Goal: Task Accomplishment & Management: Manage account settings

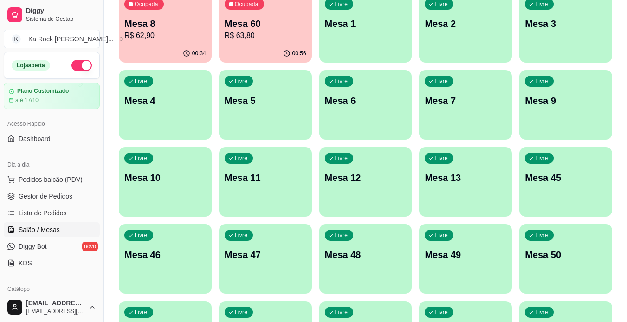
click at [252, 40] on p "R$ 63,80" at bounding box center [266, 35] width 82 height 11
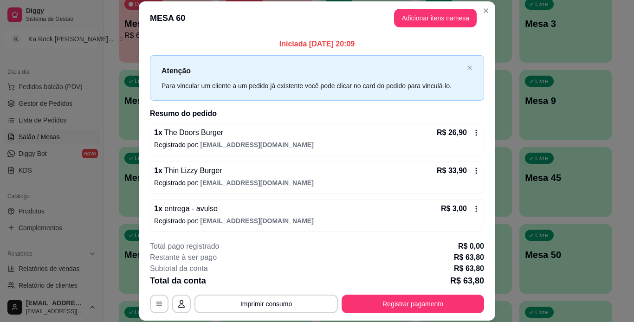
scroll to position [2, 0]
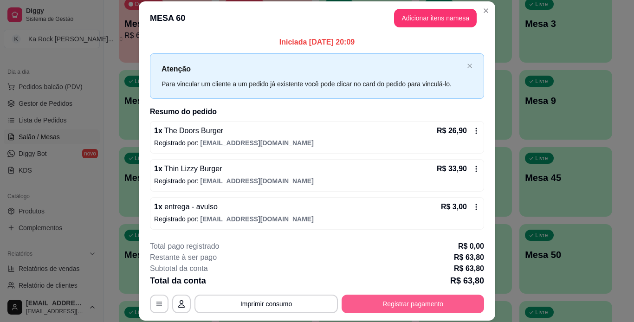
click at [442, 297] on button "Registrar pagamento" at bounding box center [413, 304] width 142 height 19
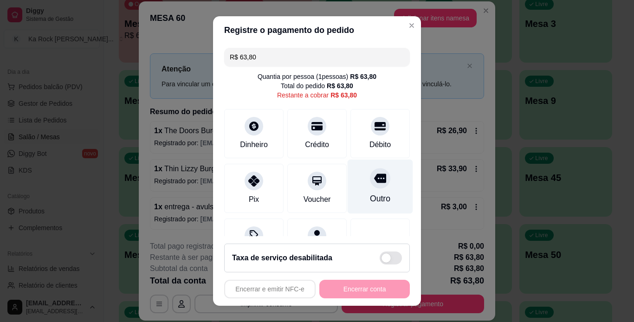
drag, startPoint x: 360, startPoint y: 124, endPoint x: 371, endPoint y: 178, distance: 55.4
click at [371, 124] on div at bounding box center [380, 126] width 19 height 19
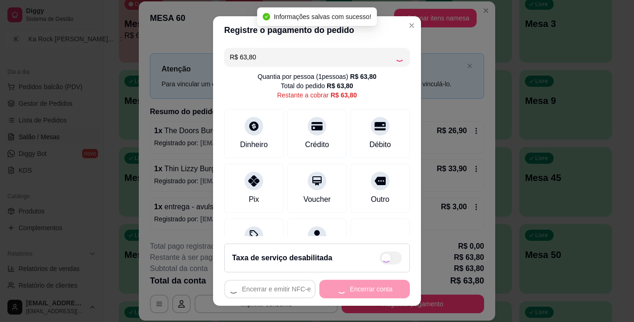
click at [369, 288] on div "Encerrar e emitir NFC-e Encerrar conta" at bounding box center [317, 289] width 186 height 19
type input "R$ 0,00"
click at [369, 288] on button "Encerrar conta" at bounding box center [364, 289] width 91 height 19
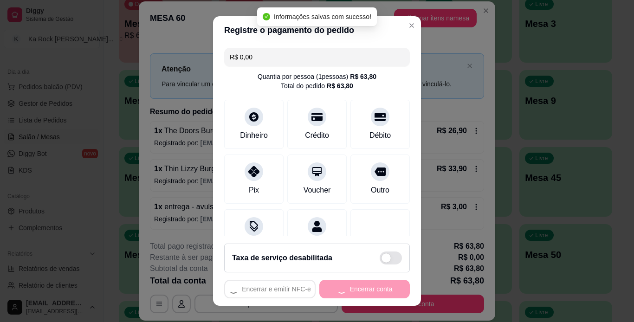
click at [369, 288] on div "Encerrar e emitir NFC-e Encerrar conta" at bounding box center [317, 289] width 186 height 19
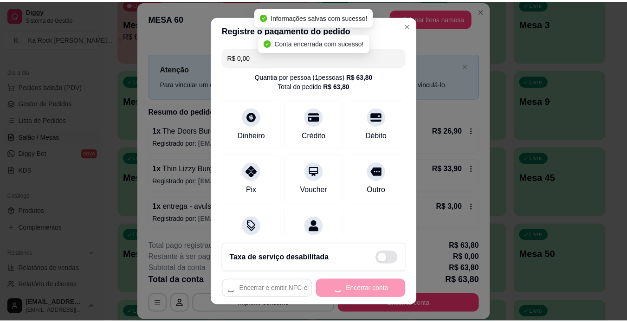
scroll to position [0, 0]
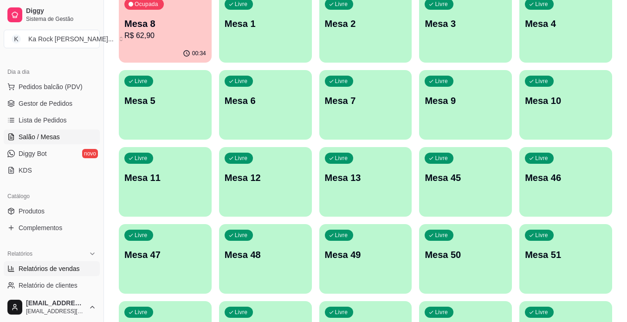
click at [41, 270] on span "Relatórios de vendas" at bounding box center [49, 268] width 61 height 9
select select "ALL"
select select "0"
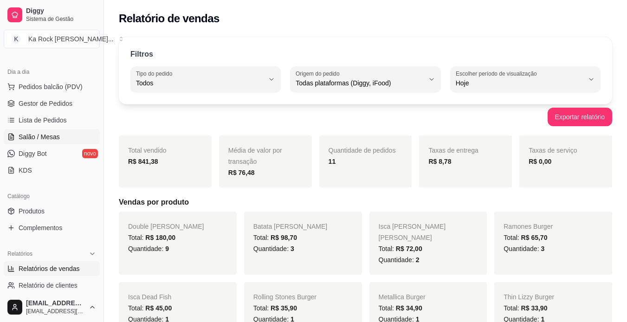
click at [56, 132] on span "Salão / Mesas" at bounding box center [39, 136] width 41 height 9
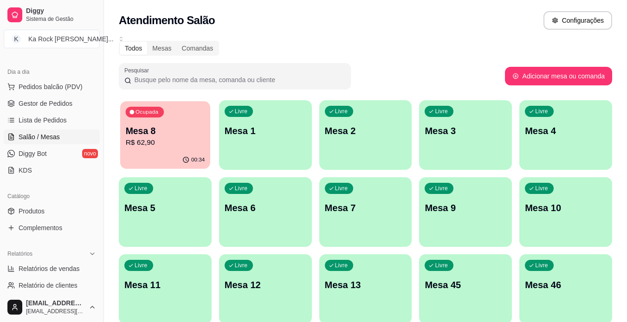
click at [175, 115] on div "Ocupada Mesa 8 R$ 62,90" at bounding box center [165, 126] width 90 height 50
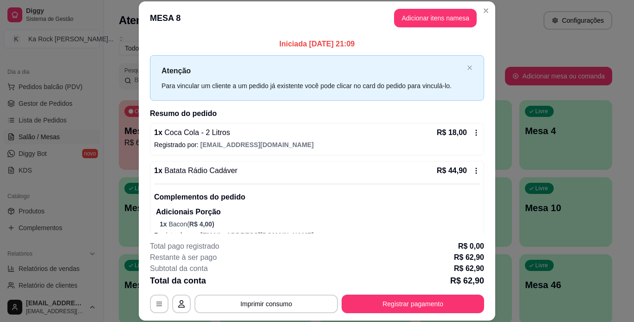
click at [492, 102] on div "**********" at bounding box center [317, 161] width 634 height 322
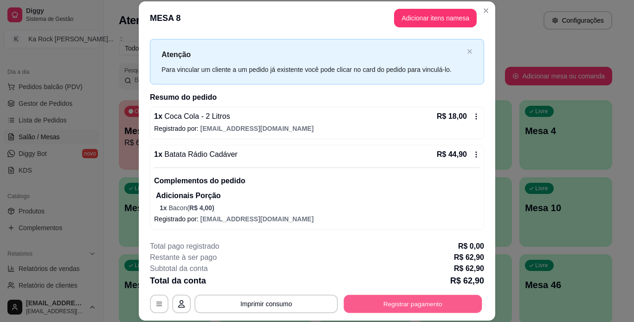
click at [408, 311] on button "Registrar pagamento" at bounding box center [413, 304] width 138 height 18
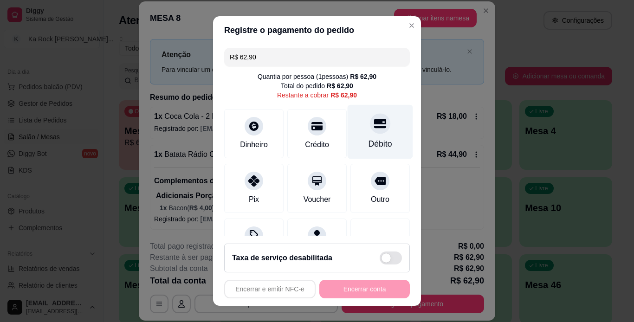
click at [378, 124] on div "Débito" at bounding box center [380, 131] width 65 height 54
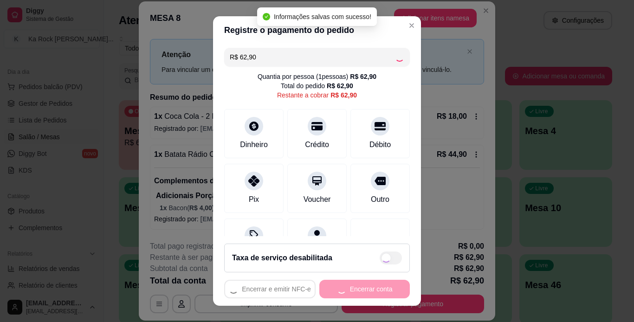
type input "R$ 0,00"
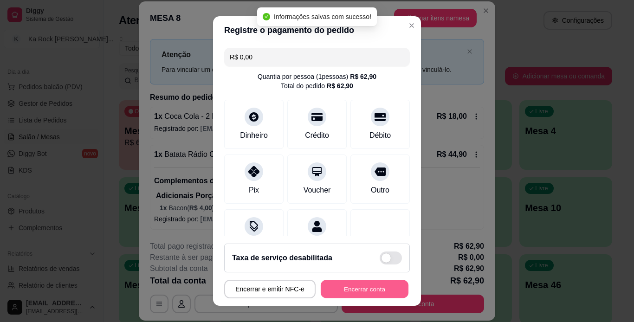
click at [371, 285] on button "Encerrar conta" at bounding box center [365, 289] width 88 height 18
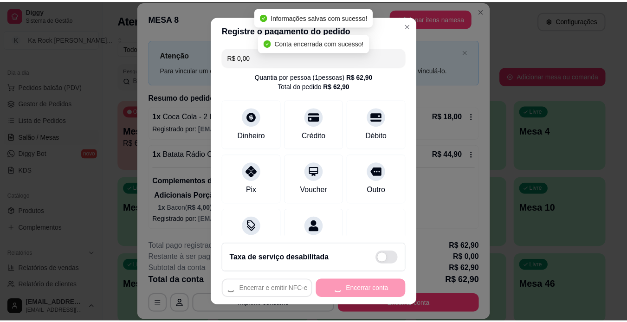
scroll to position [0, 0]
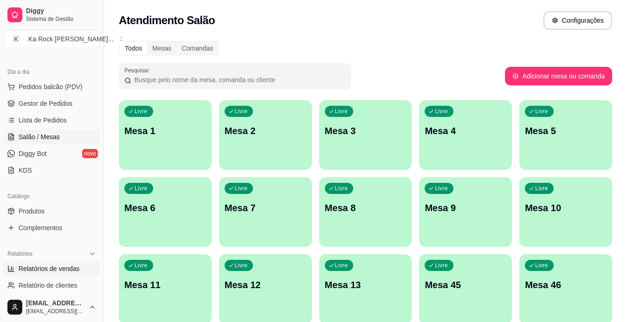
click at [64, 267] on span "Relatórios de vendas" at bounding box center [49, 268] width 61 height 9
select select "ALL"
select select "0"
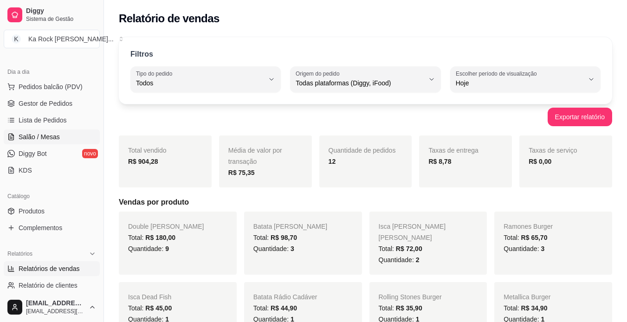
click at [20, 137] on span "Salão / Mesas" at bounding box center [39, 136] width 41 height 9
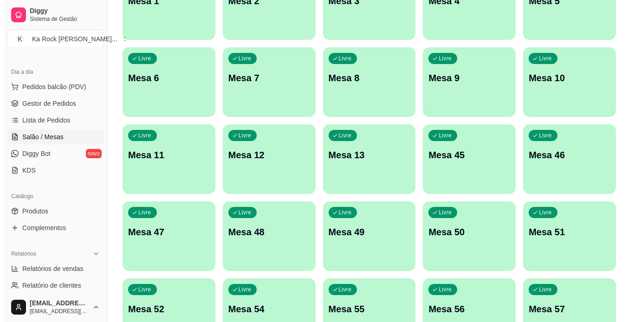
scroll to position [271, 0]
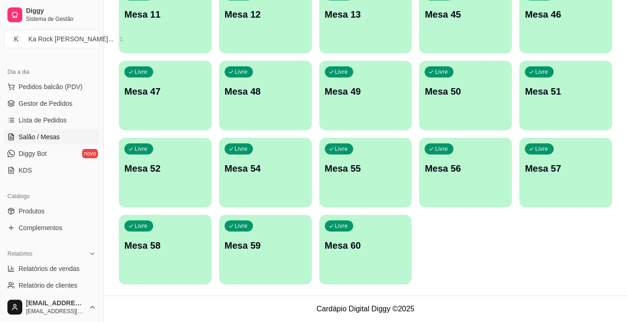
click at [342, 243] on p "Mesa 60" at bounding box center [366, 245] width 82 height 13
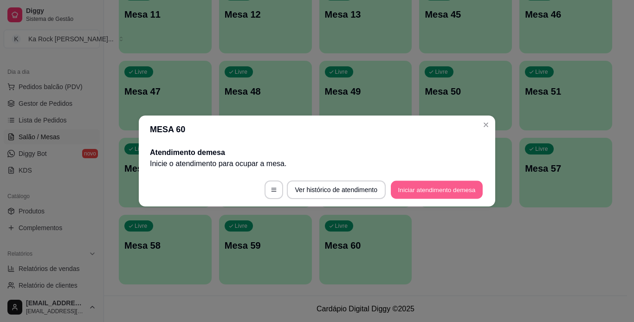
click at [404, 193] on button "Iniciar atendimento de mesa" at bounding box center [437, 190] width 92 height 18
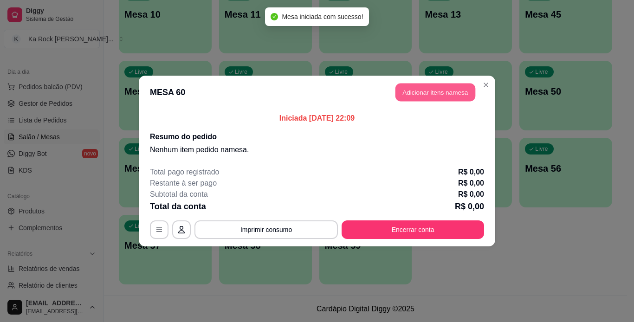
click at [448, 87] on button "Adicionar itens na mesa" at bounding box center [435, 93] width 80 height 18
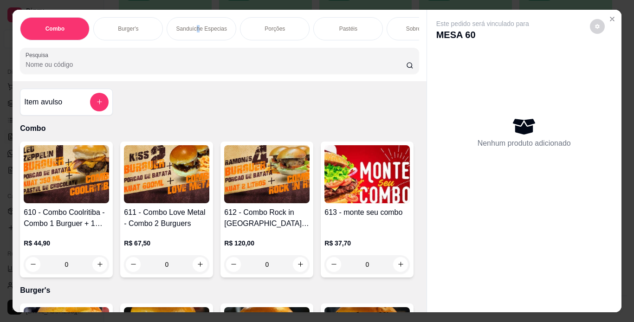
drag, startPoint x: 195, startPoint y: 26, endPoint x: 198, endPoint y: 51, distance: 25.2
click at [197, 26] on p "Sanduíche Especias" at bounding box center [201, 28] width 51 height 7
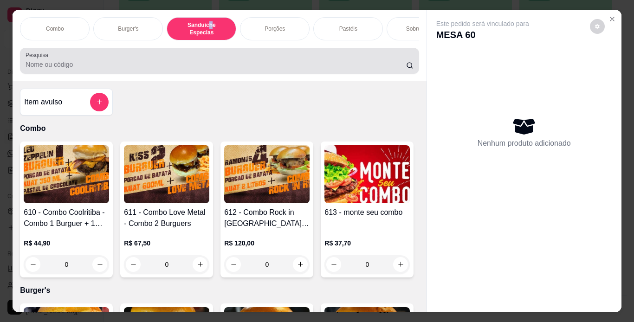
scroll to position [24, 0]
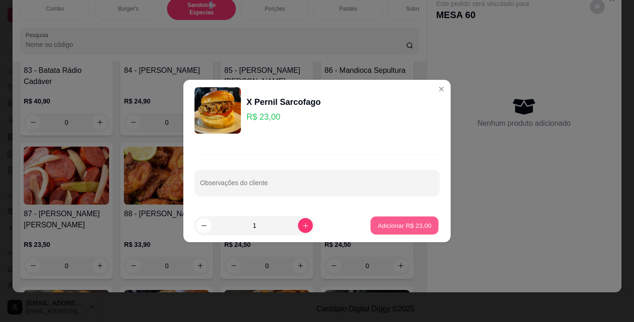
click at [418, 227] on p "Adicionar R$ 23,00" at bounding box center [405, 225] width 54 height 9
type input "1"
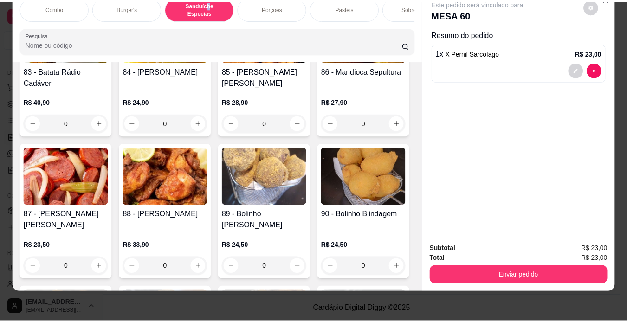
scroll to position [0, 0]
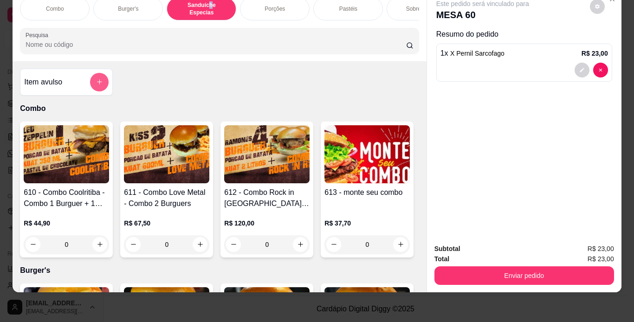
click at [99, 80] on icon "add-separate-item" at bounding box center [99, 81] width 7 height 7
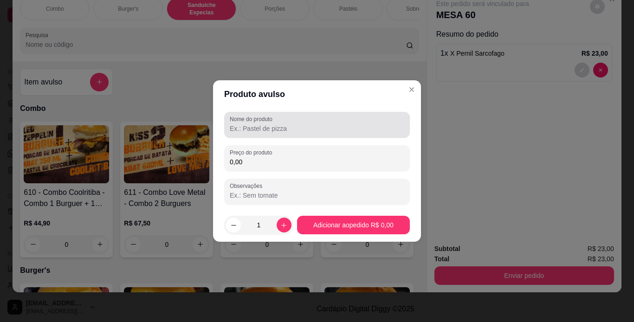
click at [244, 123] on label "Nome do produto" at bounding box center [253, 119] width 46 height 8
click at [244, 124] on input "Nome do produto" at bounding box center [317, 128] width 175 height 9
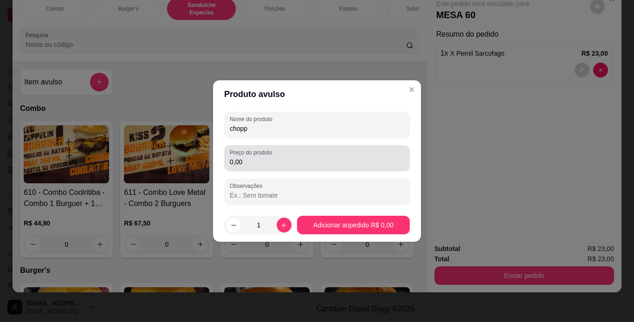
type input "chopp"
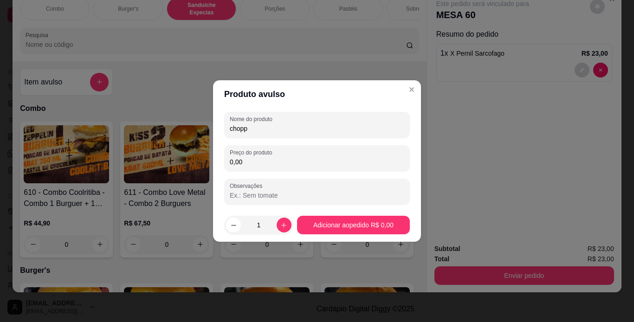
click at [262, 165] on input "0,00" at bounding box center [317, 161] width 175 height 9
type input "7,00"
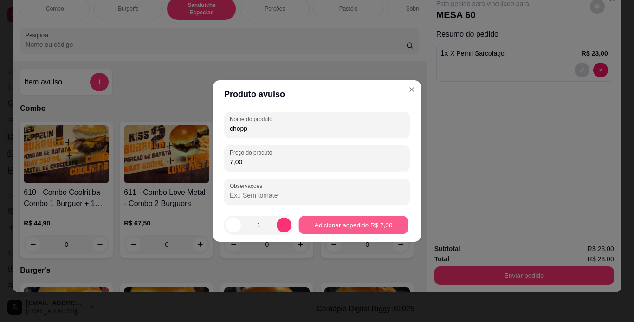
click at [369, 223] on div "610 - Combo Coolritiba - Combo 1 Burguer + 1 Pastel R$ 44,90 0 611 - Combo Love…" at bounding box center [219, 190] width 399 height 136
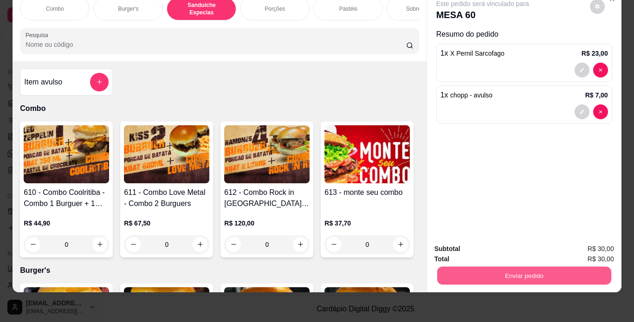
click at [485, 268] on button "Enviar pedido" at bounding box center [524, 276] width 174 height 18
click at [485, 248] on button "Não registrar e enviar pedido" at bounding box center [493, 246] width 97 height 18
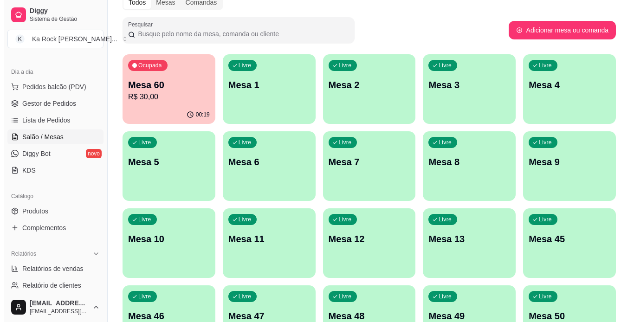
scroll to position [41, 0]
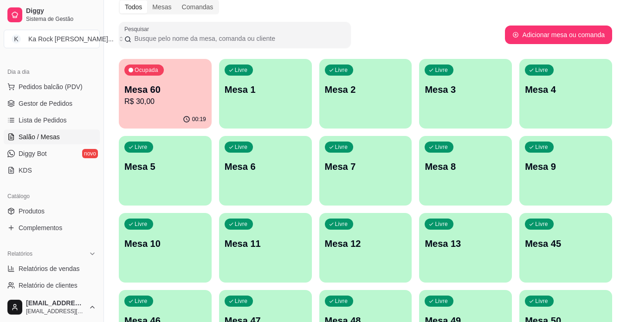
click at [276, 94] on p "Mesa 1" at bounding box center [266, 89] width 82 height 13
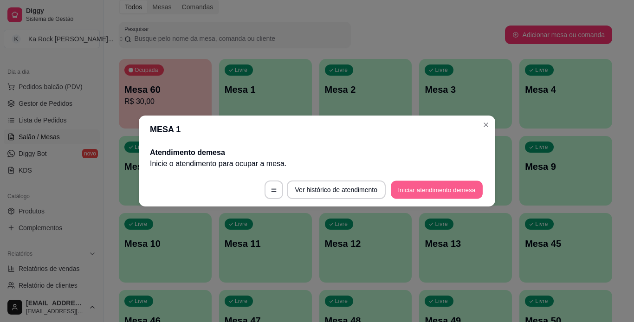
click at [414, 191] on button "Iniciar atendimento de mesa" at bounding box center [437, 190] width 92 height 18
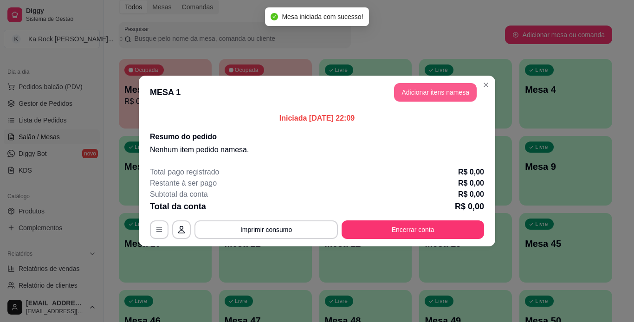
click at [414, 93] on button "Adicionar itens na mesa" at bounding box center [435, 92] width 83 height 19
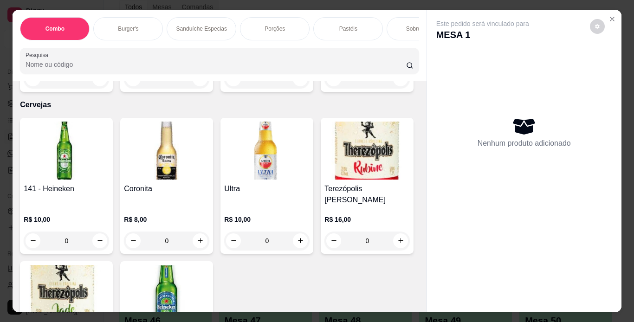
scroll to position [3530, 0]
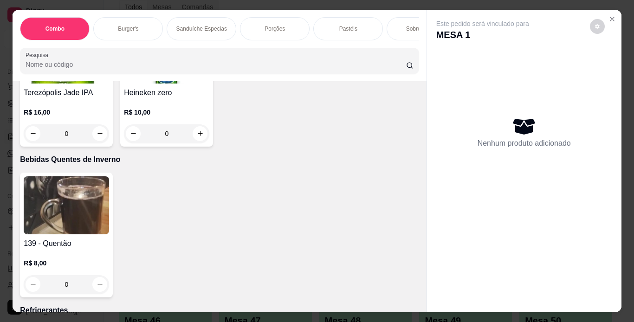
type input "1"
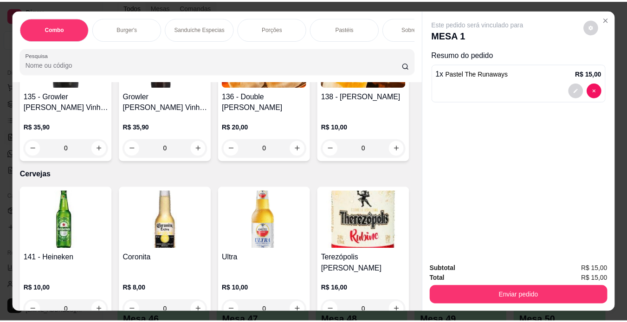
scroll to position [3196, 0]
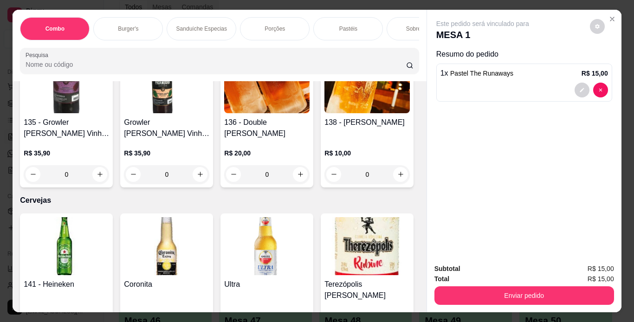
type input "1"
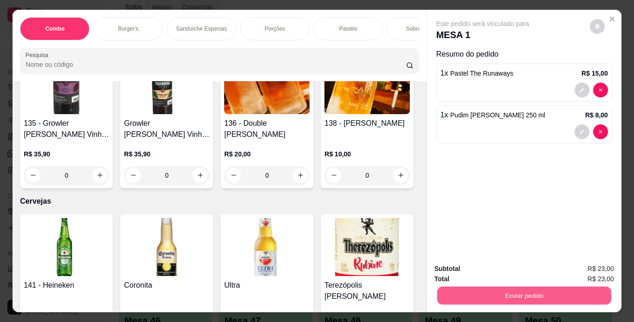
click at [489, 289] on button "Enviar pedido" at bounding box center [524, 296] width 174 height 18
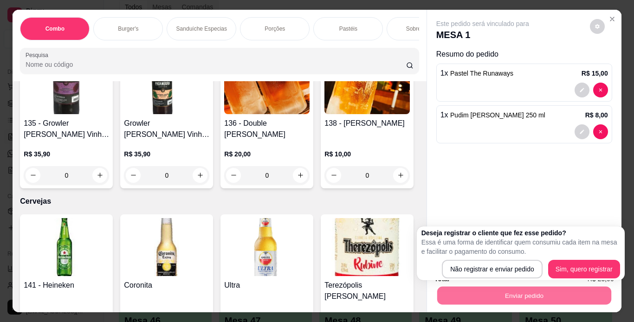
click at [492, 257] on div "Deseja registrar o cliente que fez esse pedido? Essa é uma forma de identificar…" at bounding box center [520, 253] width 199 height 50
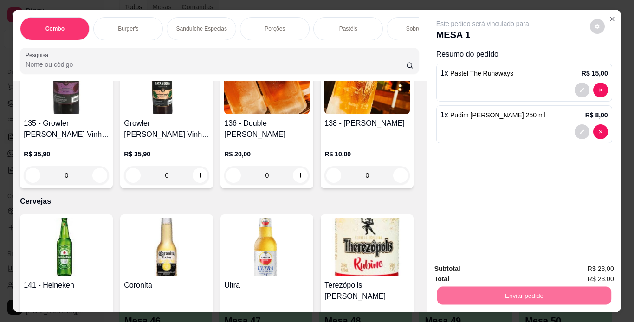
click at [489, 265] on button "Não registrar e enviar pedido" at bounding box center [493, 270] width 97 height 18
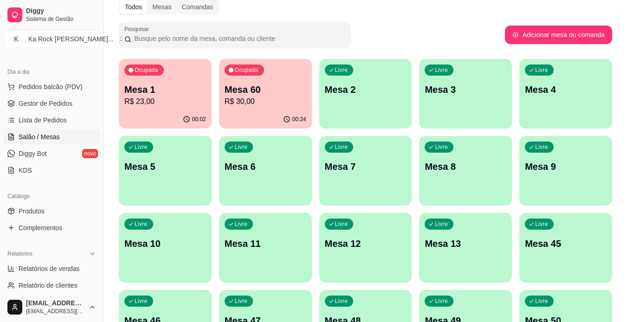
click at [195, 110] on div "00:02" at bounding box center [165, 119] width 93 height 18
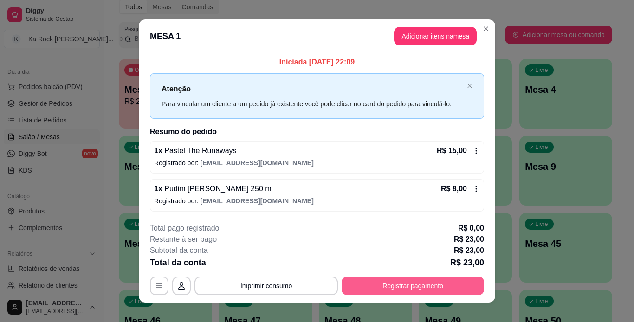
click at [461, 293] on button "Registrar pagamento" at bounding box center [413, 286] width 142 height 19
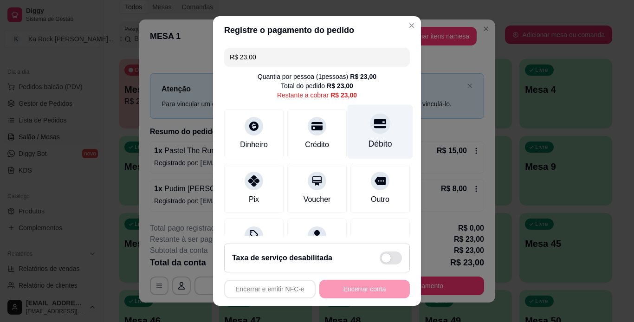
click at [370, 131] on div at bounding box center [380, 123] width 20 height 20
type input "R$ 0,00"
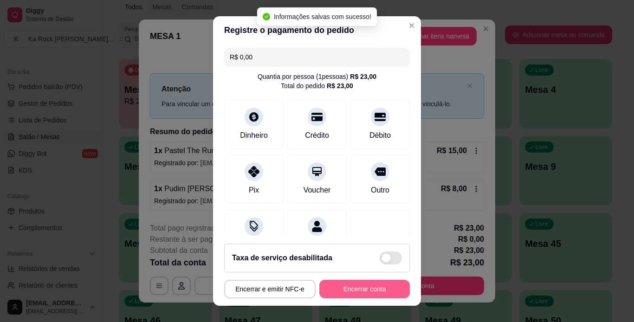
click at [378, 294] on button "Encerrar conta" at bounding box center [364, 289] width 91 height 19
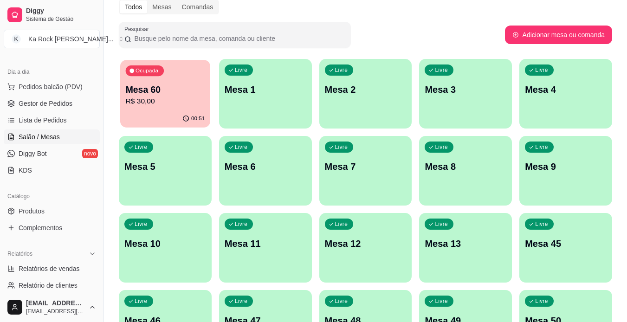
click at [201, 113] on div "00:51" at bounding box center [165, 119] width 90 height 18
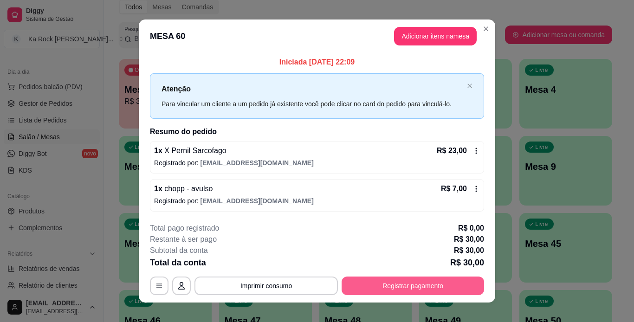
click at [409, 286] on button "Registrar pagamento" at bounding box center [413, 286] width 142 height 19
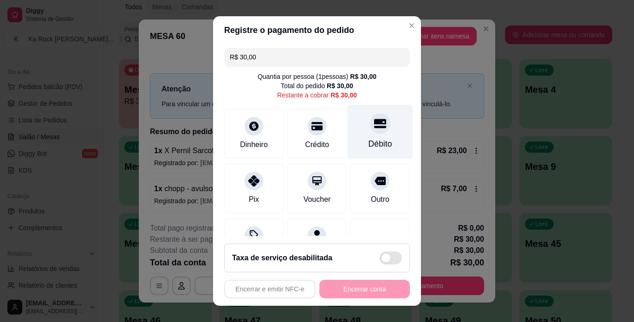
click at [369, 139] on div "Débito" at bounding box center [381, 144] width 24 height 12
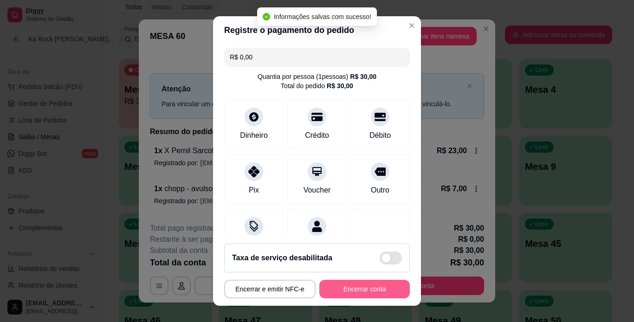
type input "R$ 0,00"
click at [374, 289] on button "Encerrar conta" at bounding box center [365, 289] width 88 height 18
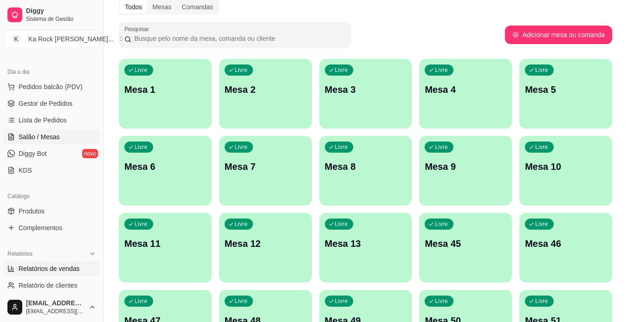
click at [77, 266] on span "Relatórios de vendas" at bounding box center [49, 268] width 61 height 9
select select "ALL"
select select "0"
